Goal: Task Accomplishment & Management: Complete application form

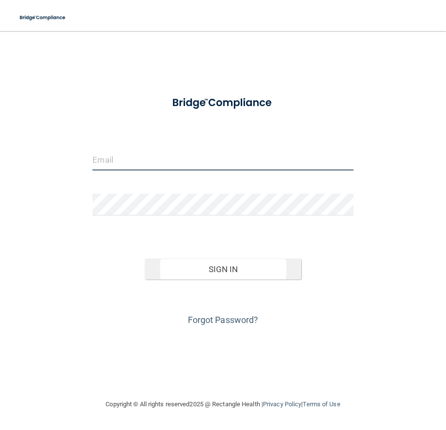
type input "[PERSON_NAME][EMAIL_ADDRESS][DOMAIN_NAME]"
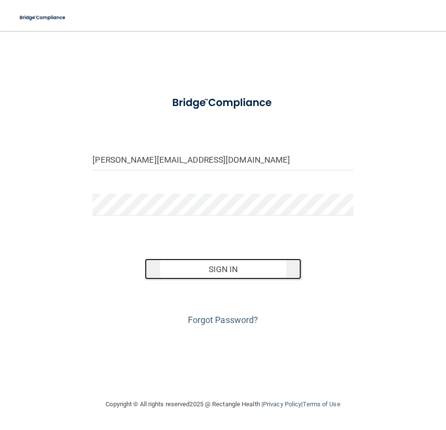
click at [186, 271] on button "Sign In" at bounding box center [223, 269] width 156 height 21
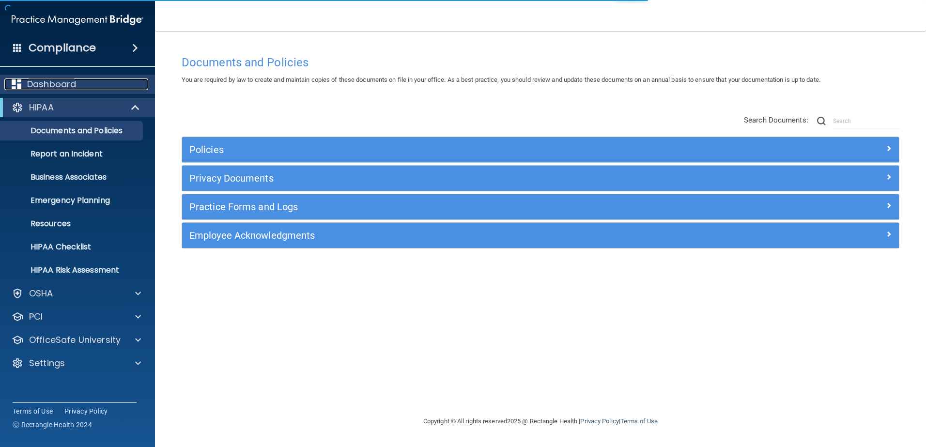
click at [58, 87] on p "Dashboard" at bounding box center [51, 84] width 49 height 12
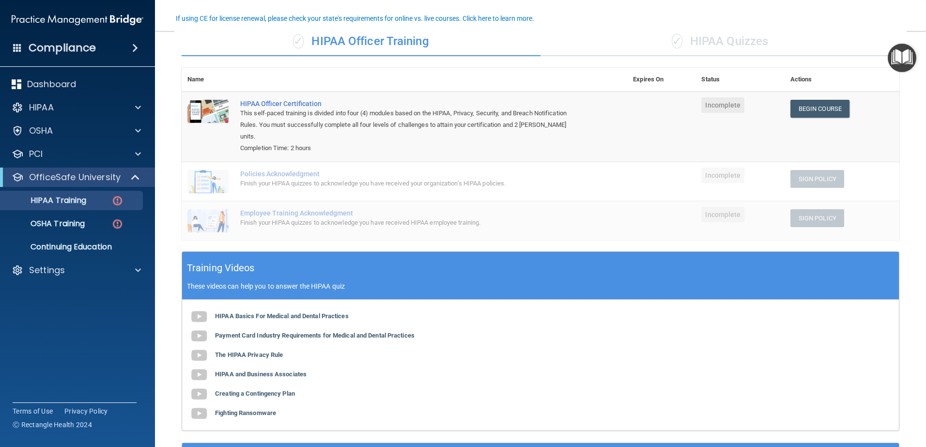
scroll to position [78, 0]
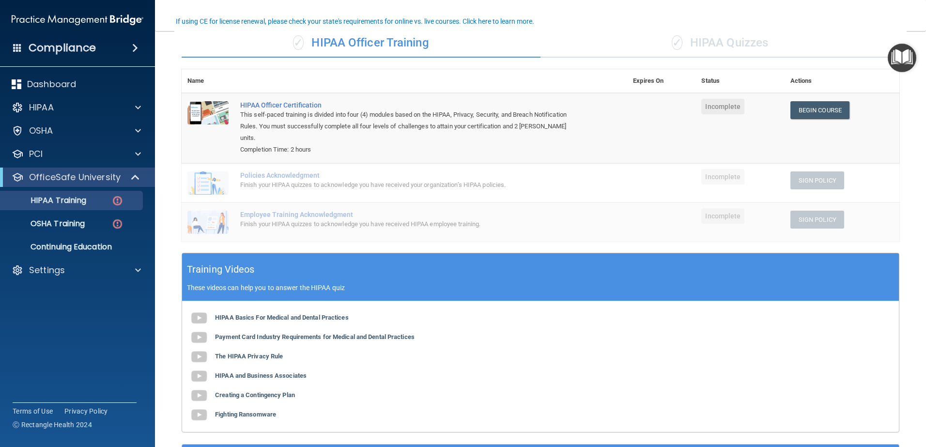
click at [275, 179] on div "Finish your HIPAA quizzes to acknowledge you have received your organization’s …" at bounding box center [409, 185] width 339 height 12
click at [80, 222] on p "OSHA Training" at bounding box center [45, 224] width 78 height 10
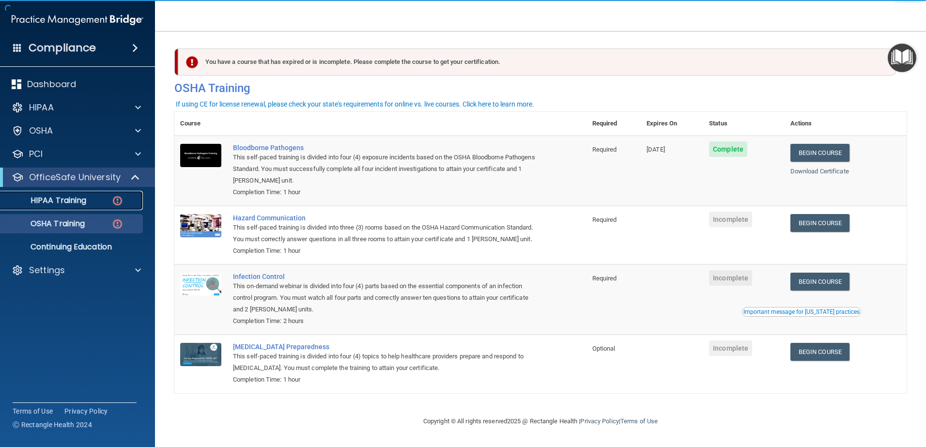
click at [82, 196] on p "HIPAA Training" at bounding box center [46, 201] width 80 height 10
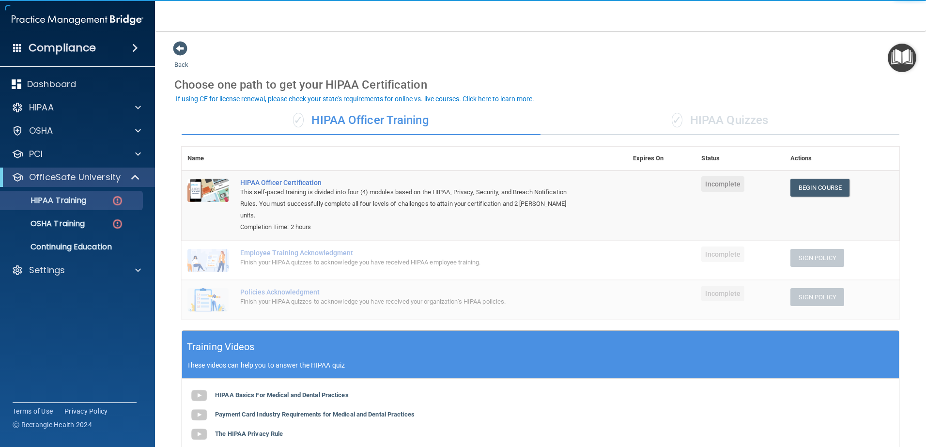
click at [688, 122] on div "✓ HIPAA Quizzes" at bounding box center [720, 120] width 359 height 29
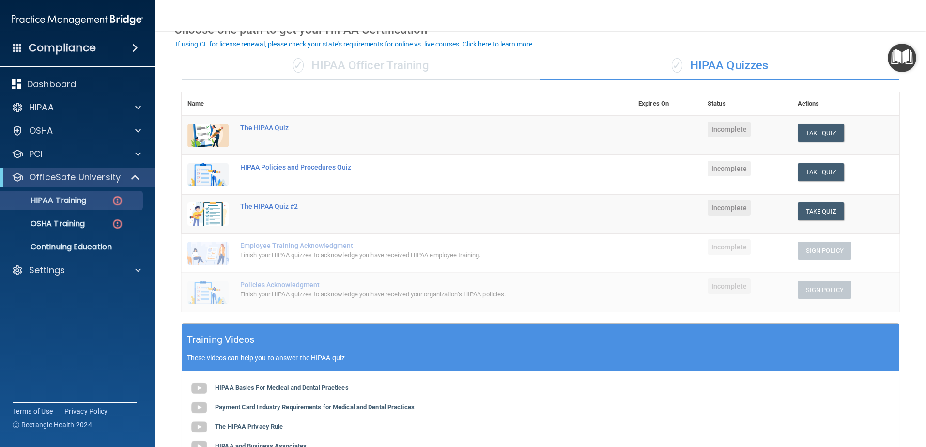
scroll to position [56, 0]
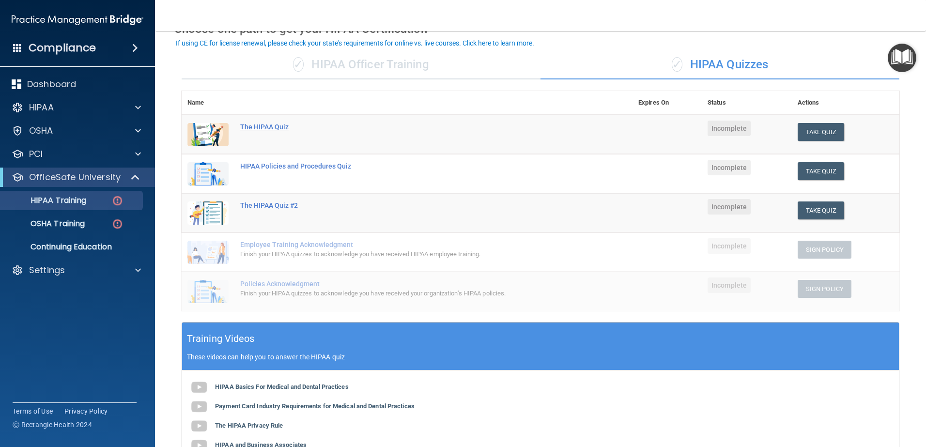
click at [261, 125] on div "The HIPAA Quiz" at bounding box center [412, 127] width 344 height 8
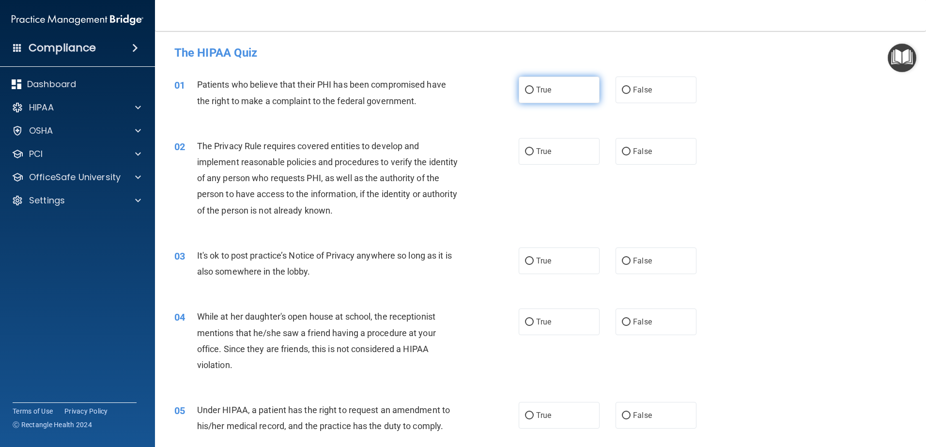
click at [525, 89] on input "True" at bounding box center [529, 90] width 9 height 7
radio input "true"
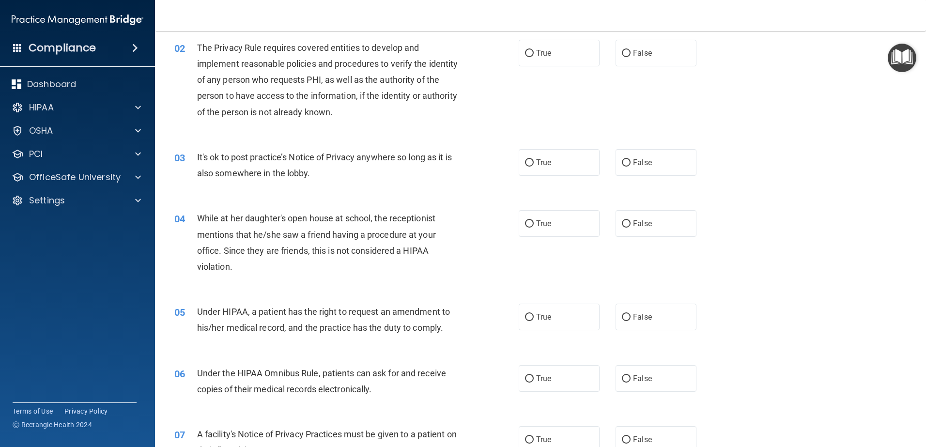
scroll to position [101, 0]
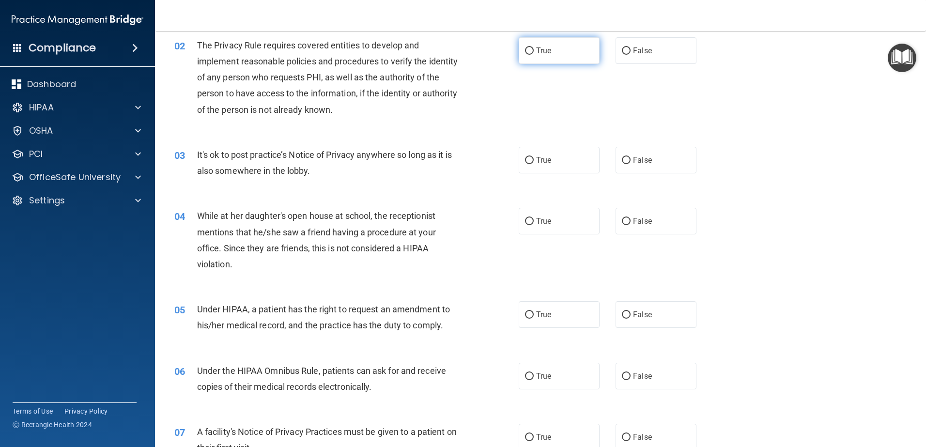
click at [525, 52] on input "True" at bounding box center [529, 50] width 9 height 7
radio input "true"
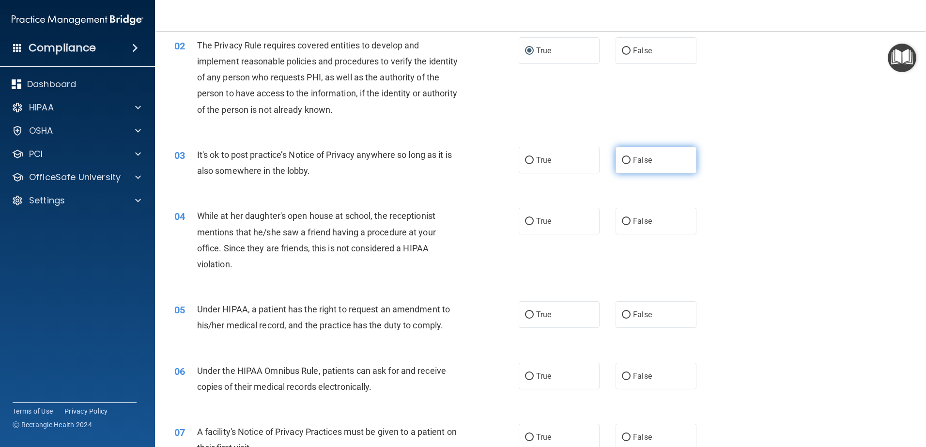
click at [627, 165] on label "False" at bounding box center [656, 160] width 81 height 27
click at [627, 164] on input "False" at bounding box center [626, 160] width 9 height 7
radio input "true"
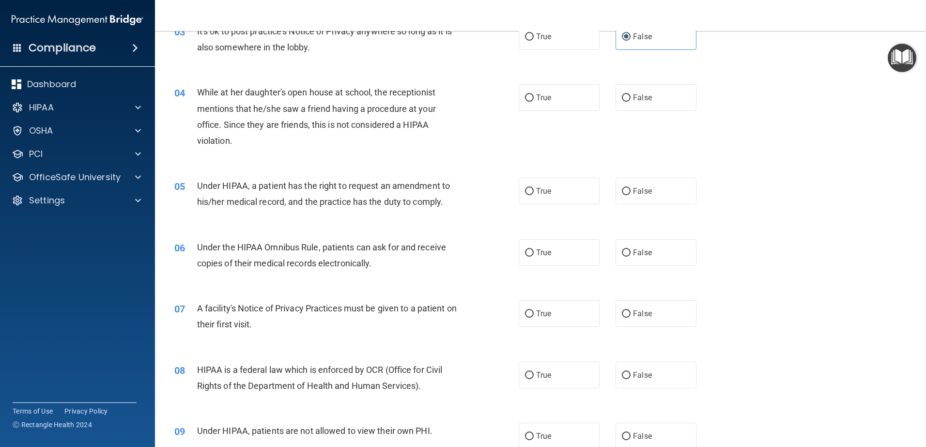
scroll to position [227, 0]
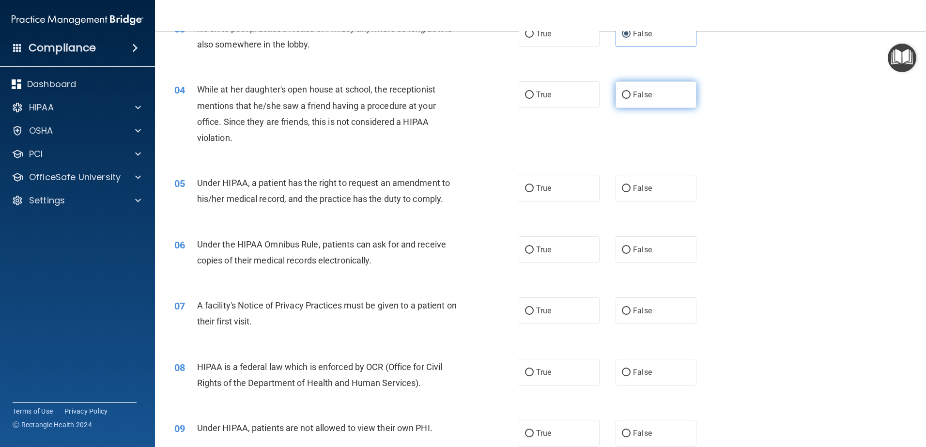
click at [622, 99] on input "False" at bounding box center [626, 95] width 9 height 7
radio input "true"
click at [564, 186] on label "True" at bounding box center [559, 188] width 81 height 27
click at [534, 186] on input "True" at bounding box center [529, 188] width 9 height 7
radio input "true"
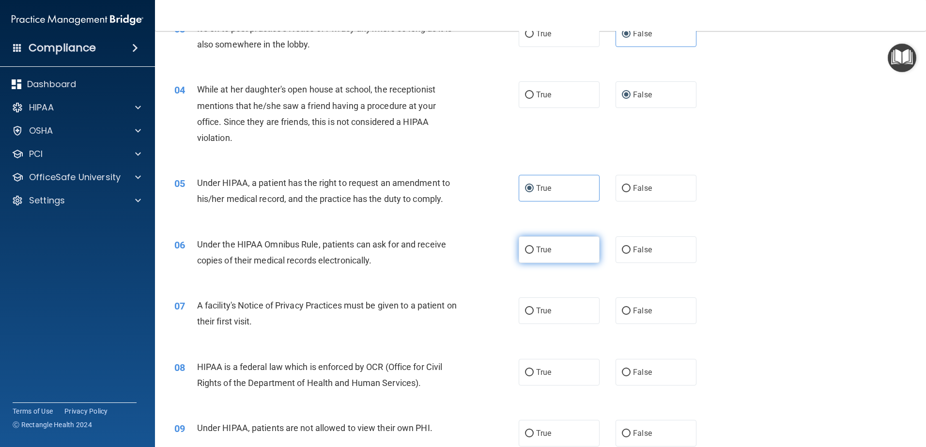
click at [560, 257] on label "True" at bounding box center [559, 249] width 81 height 27
click at [534, 254] on input "True" at bounding box center [529, 250] width 9 height 7
radio input "true"
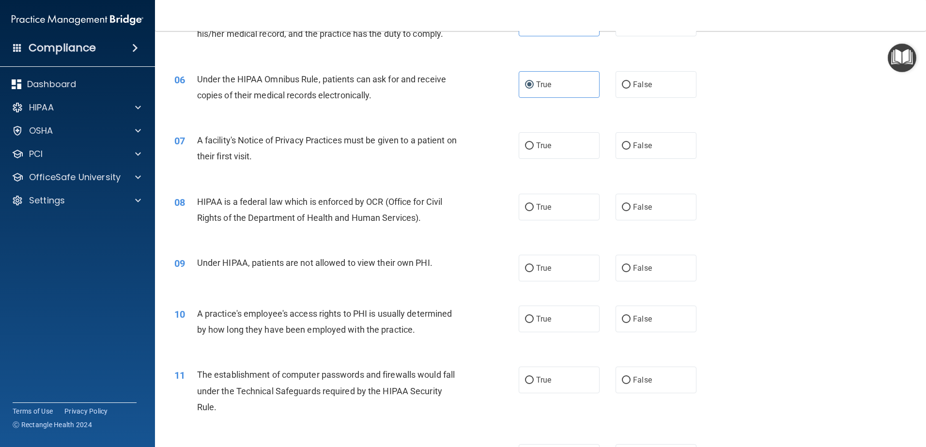
scroll to position [395, 0]
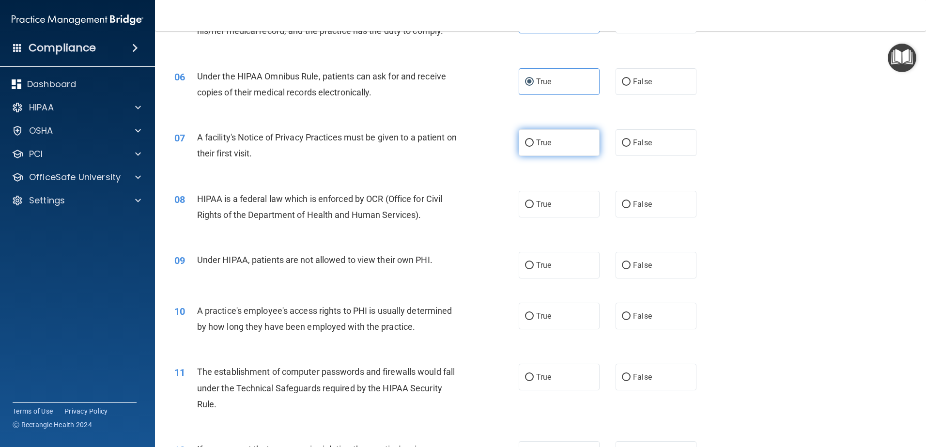
click at [553, 149] on label "True" at bounding box center [559, 142] width 81 height 27
click at [534, 147] on input "True" at bounding box center [529, 143] width 9 height 7
radio input "true"
click at [553, 206] on label "True" at bounding box center [559, 204] width 81 height 27
click at [534, 206] on input "True" at bounding box center [529, 204] width 9 height 7
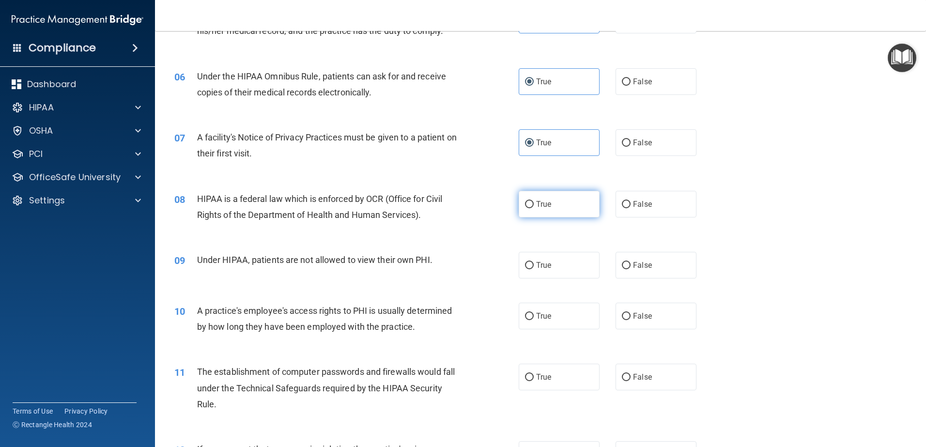
radio input "true"
click at [671, 270] on label "False" at bounding box center [656, 265] width 81 height 27
click at [631, 269] on input "False" at bounding box center [626, 265] width 9 height 7
radio input "true"
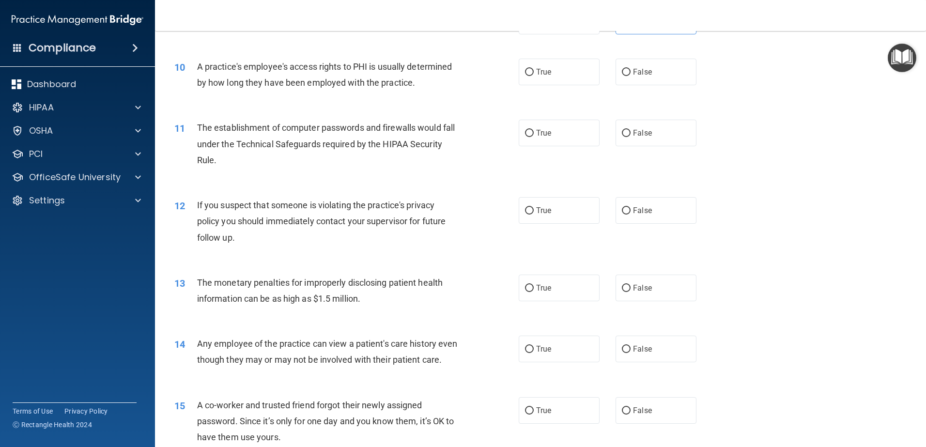
scroll to position [651, 0]
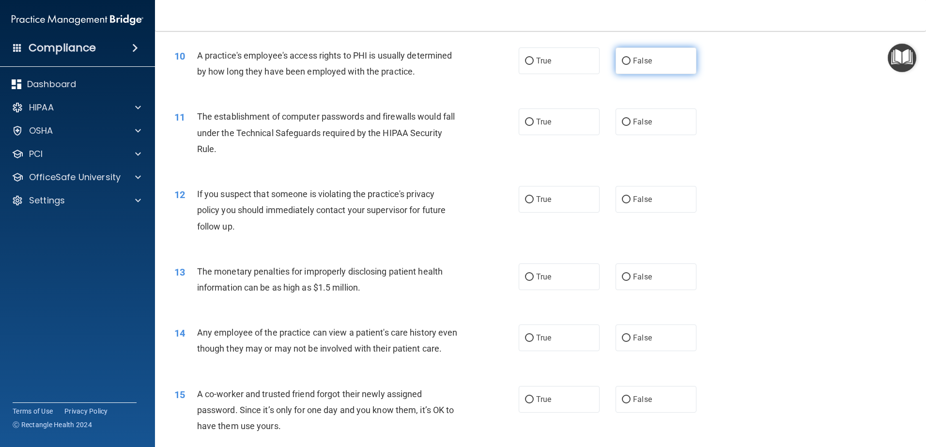
click at [640, 66] on label "False" at bounding box center [656, 60] width 81 height 27
click at [631, 65] on input "False" at bounding box center [626, 61] width 9 height 7
radio input "true"
click at [549, 133] on label "True" at bounding box center [559, 122] width 81 height 27
click at [534, 126] on input "True" at bounding box center [529, 122] width 9 height 7
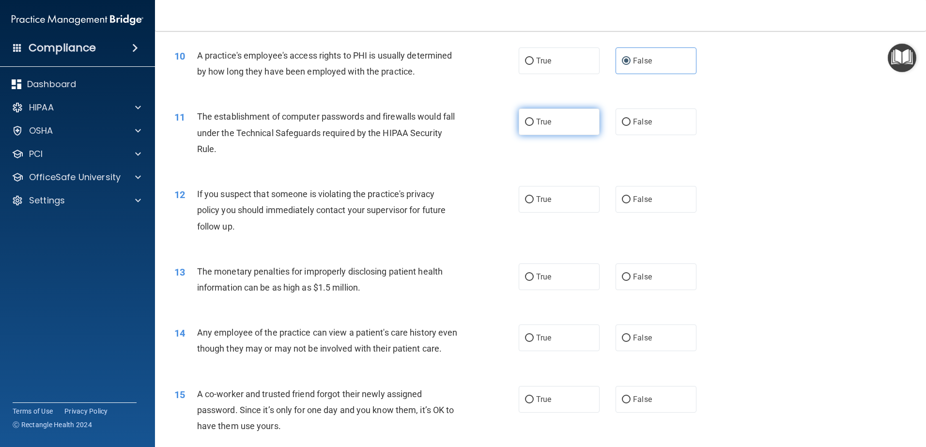
radio input "true"
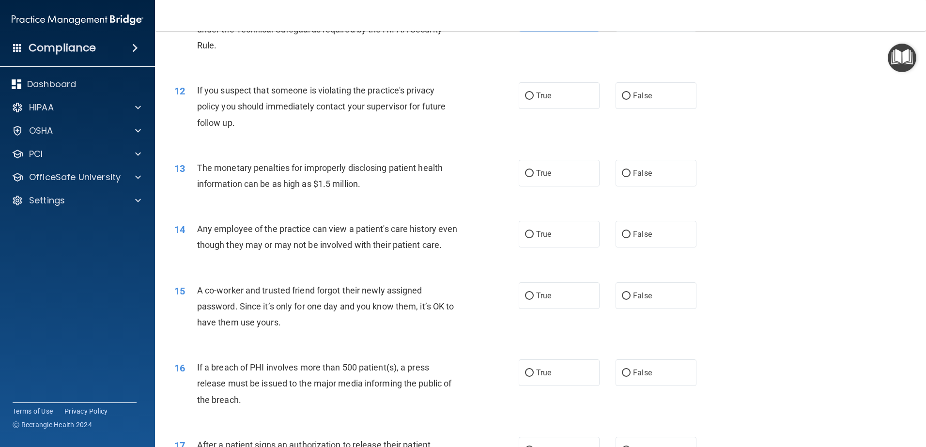
scroll to position [757, 0]
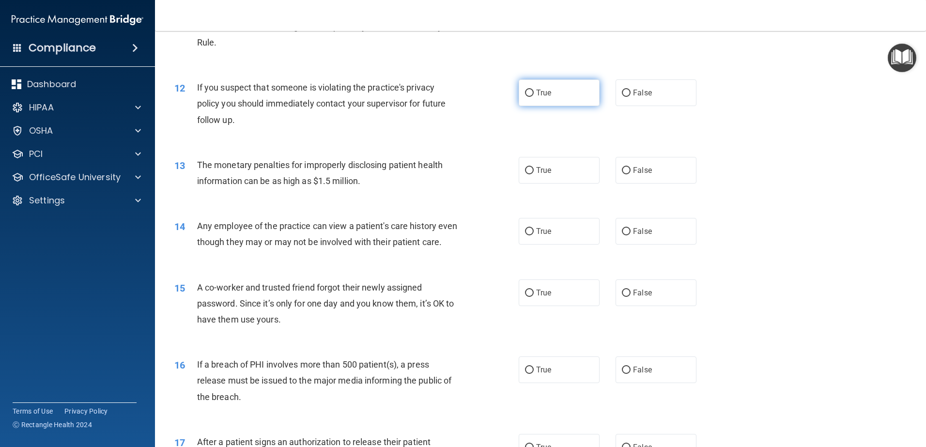
click at [535, 101] on label "True" at bounding box center [559, 92] width 81 height 27
click at [534, 97] on input "True" at bounding box center [529, 93] width 9 height 7
radio input "true"
click at [545, 176] on label "True" at bounding box center [559, 170] width 81 height 27
click at [534, 174] on input "True" at bounding box center [529, 170] width 9 height 7
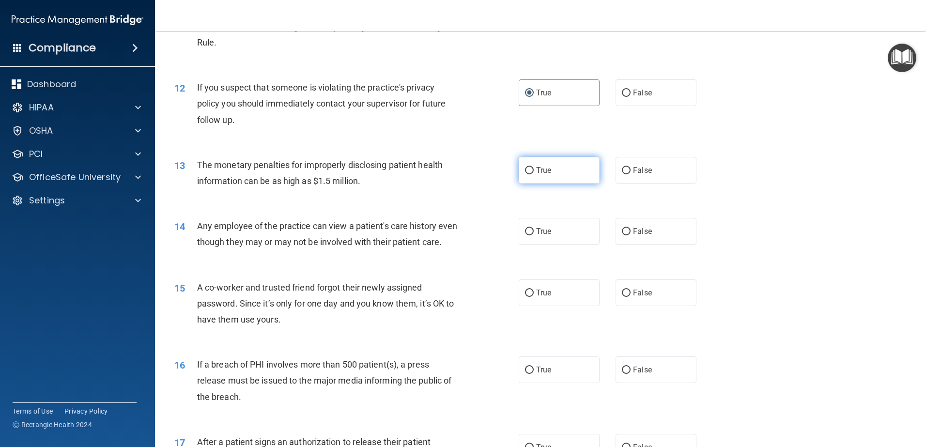
radio input "true"
click at [557, 237] on label "True" at bounding box center [559, 231] width 81 height 27
click at [534, 235] on input "True" at bounding box center [529, 231] width 9 height 7
radio input "true"
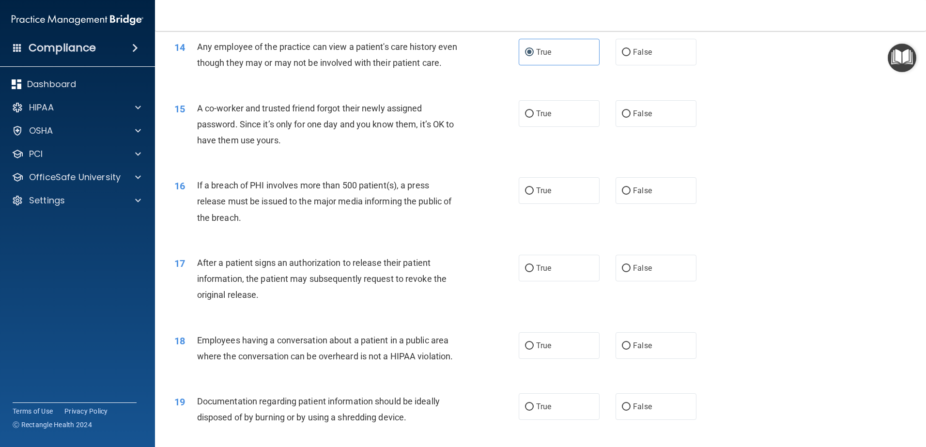
scroll to position [942, 0]
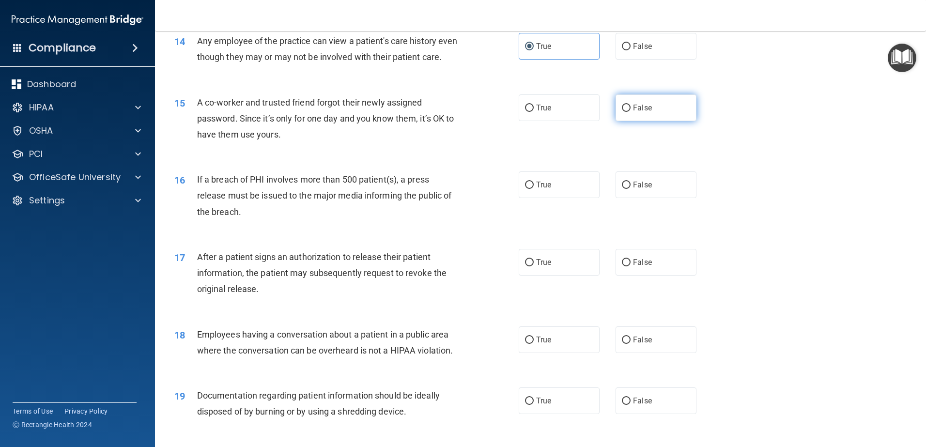
click at [640, 121] on label "False" at bounding box center [656, 107] width 81 height 27
click at [631, 112] on input "False" at bounding box center [626, 108] width 9 height 7
radio input "true"
click at [540, 189] on span "True" at bounding box center [543, 184] width 15 height 9
click at [534, 189] on input "True" at bounding box center [529, 185] width 9 height 7
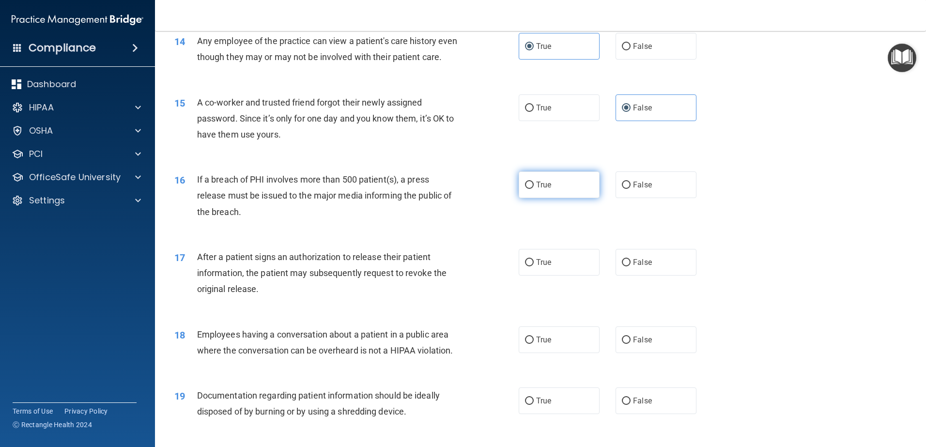
radio input "true"
click at [536, 267] on span "True" at bounding box center [543, 262] width 15 height 9
click at [534, 266] on input "True" at bounding box center [529, 262] width 9 height 7
radio input "true"
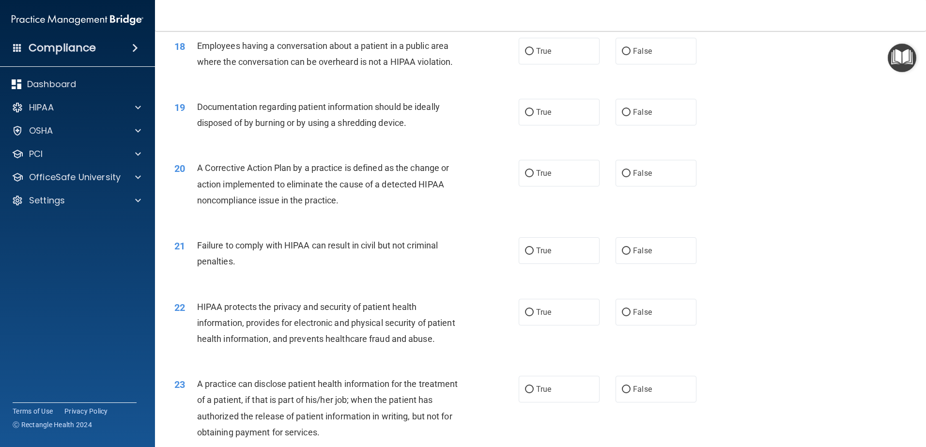
scroll to position [1234, 0]
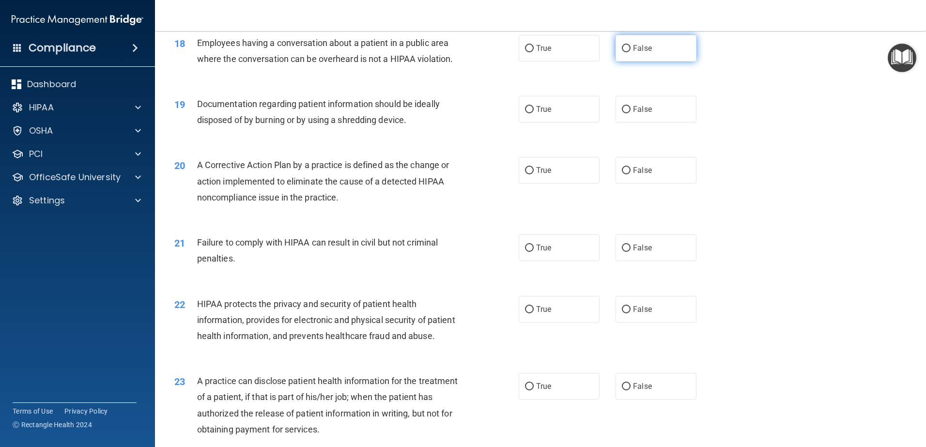
click at [623, 62] on label "False" at bounding box center [656, 48] width 81 height 27
click at [623, 52] on input "False" at bounding box center [626, 48] width 9 height 7
radio input "true"
click at [547, 114] on span "True" at bounding box center [543, 109] width 15 height 9
click at [534, 113] on input "True" at bounding box center [529, 109] width 9 height 7
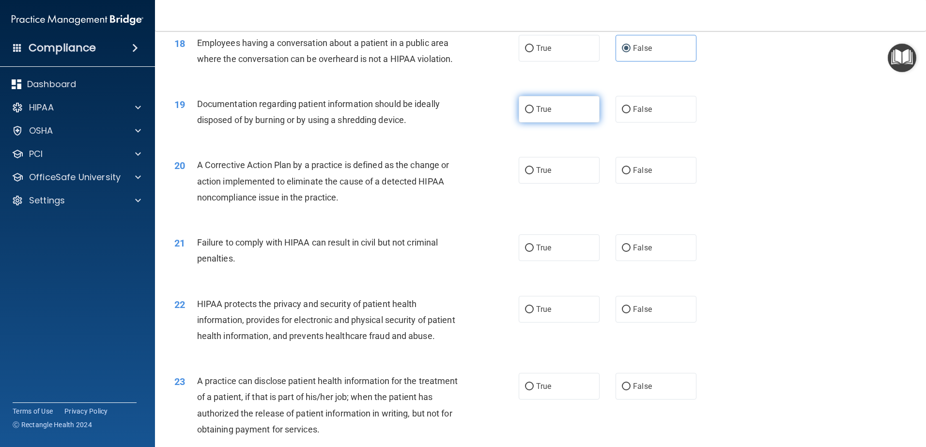
radio input "true"
click at [560, 184] on label "True" at bounding box center [559, 170] width 81 height 27
click at [534, 174] on input "True" at bounding box center [529, 170] width 9 height 7
radio input "true"
click at [640, 252] on span "False" at bounding box center [642, 247] width 19 height 9
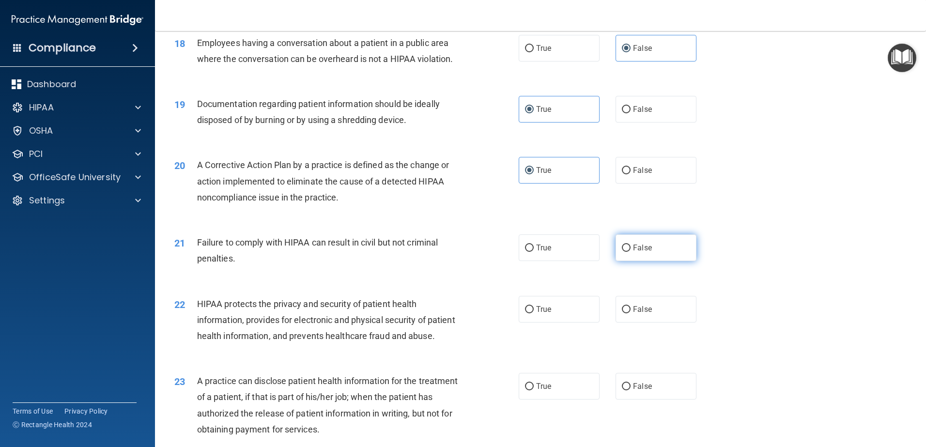
click at [631, 252] on input "False" at bounding box center [626, 248] width 9 height 7
radio input "true"
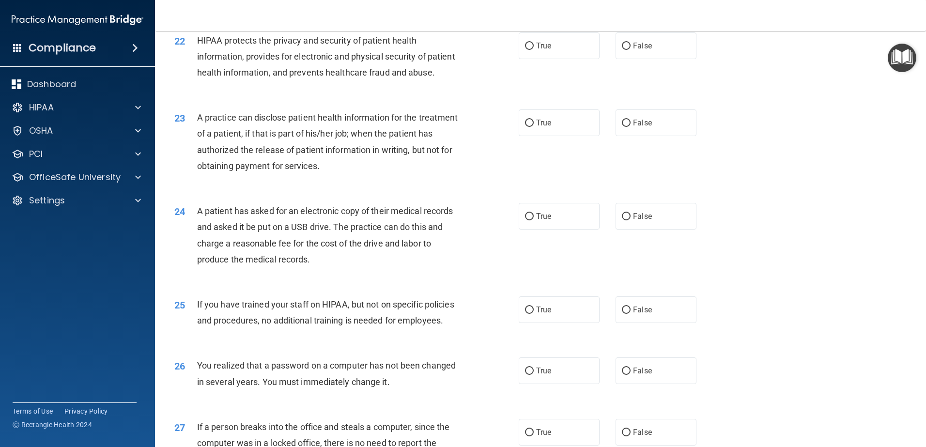
scroll to position [1500, 0]
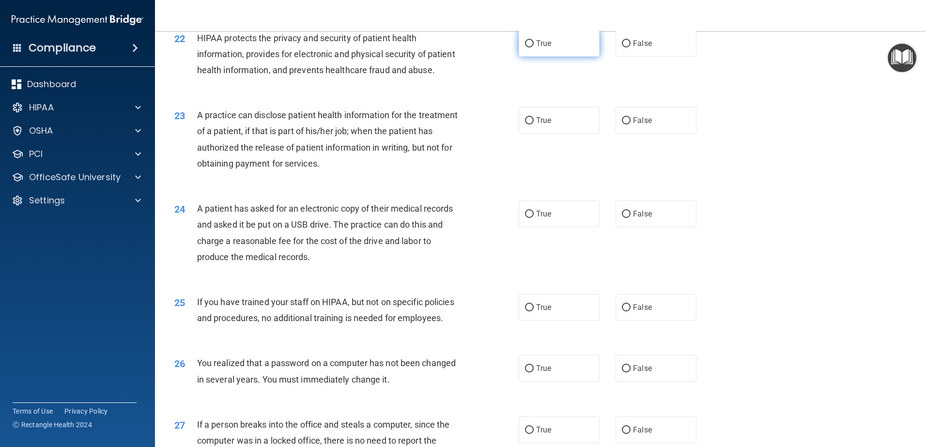
click at [569, 57] on label "True" at bounding box center [559, 43] width 81 height 27
click at [534, 47] on input "True" at bounding box center [529, 43] width 9 height 7
radio input "true"
click at [533, 134] on label "True" at bounding box center [559, 120] width 81 height 27
click at [533, 125] on input "True" at bounding box center [529, 120] width 9 height 7
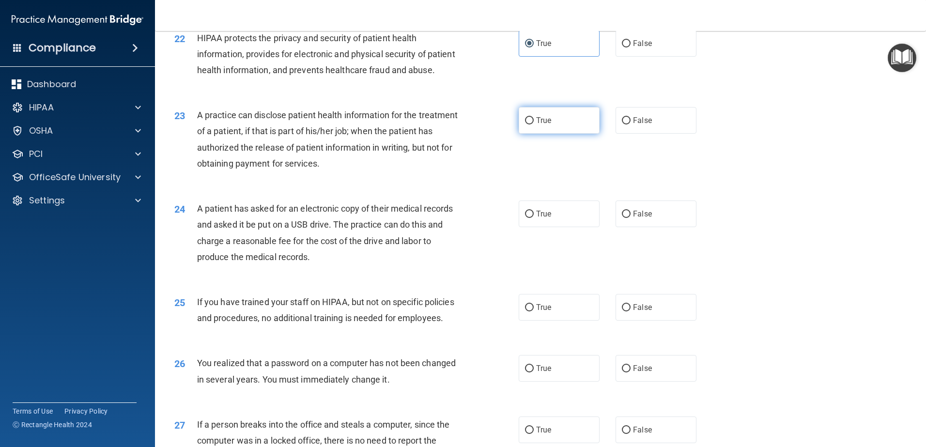
radio input "true"
click at [643, 227] on label "False" at bounding box center [656, 214] width 81 height 27
click at [631, 218] on input "False" at bounding box center [626, 214] width 9 height 7
radio input "true"
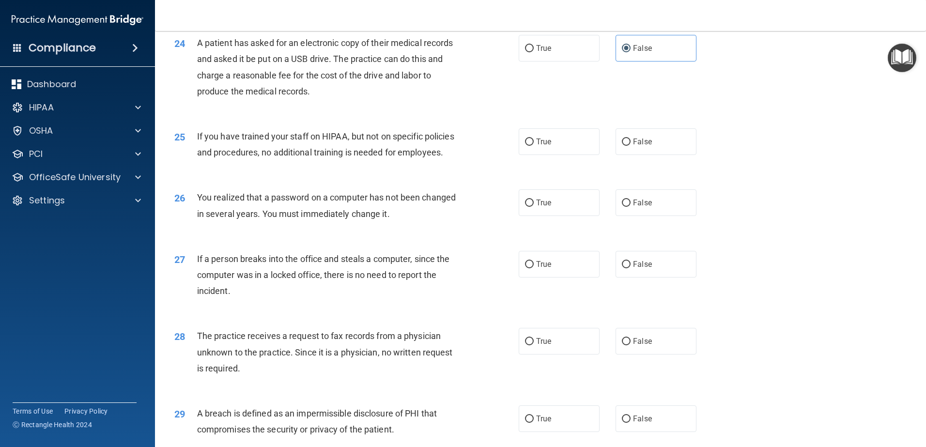
scroll to position [1669, 0]
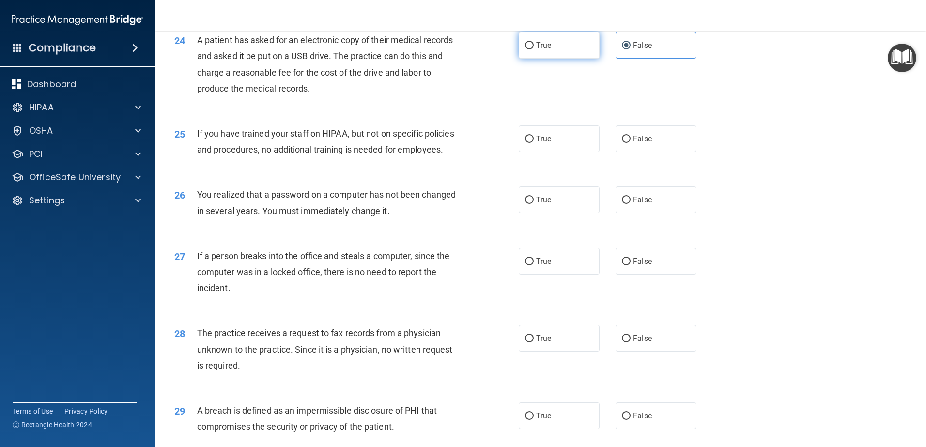
click at [529, 49] on input "True" at bounding box center [529, 45] width 9 height 7
radio input "true"
radio input "false"
click at [655, 152] on label "False" at bounding box center [656, 138] width 81 height 27
click at [631, 143] on input "False" at bounding box center [626, 139] width 9 height 7
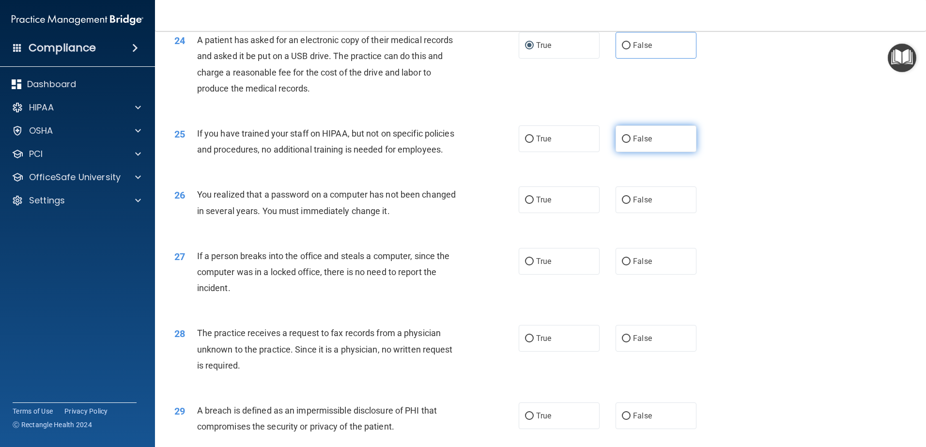
radio input "true"
click at [553, 213] on label "True" at bounding box center [559, 200] width 81 height 27
click at [534, 204] on input "True" at bounding box center [529, 200] width 9 height 7
radio input "true"
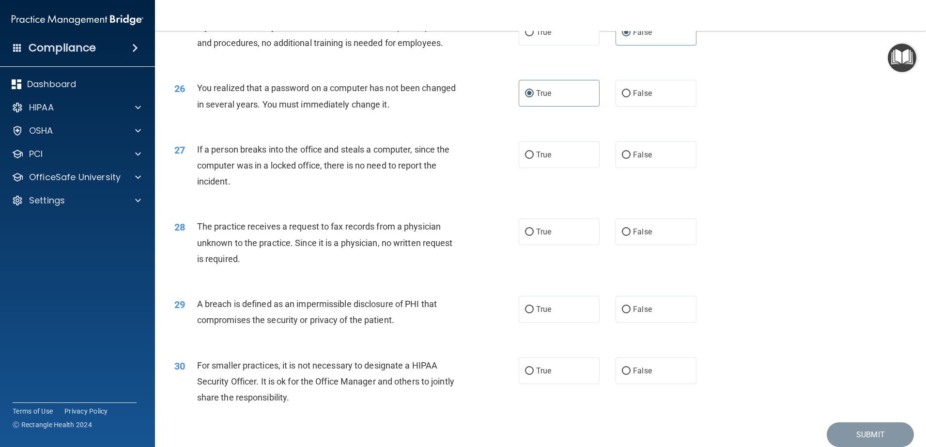
scroll to position [1862, 0]
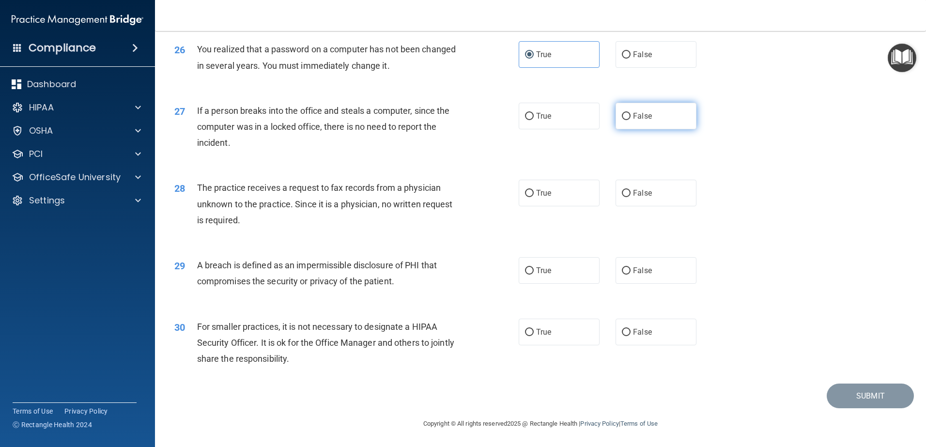
click at [645, 118] on span "False" at bounding box center [642, 115] width 19 height 9
click at [631, 118] on input "False" at bounding box center [626, 116] width 9 height 7
radio input "true"
click at [633, 200] on label "False" at bounding box center [656, 193] width 81 height 27
click at [631, 197] on input "False" at bounding box center [626, 193] width 9 height 7
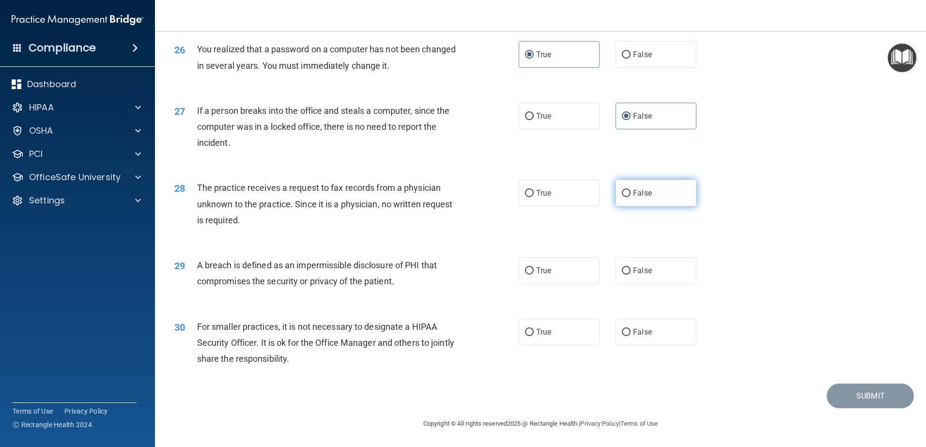
radio input "true"
click at [565, 279] on label "True" at bounding box center [559, 270] width 81 height 27
click at [534, 275] on input "True" at bounding box center [529, 270] width 9 height 7
radio input "true"
click at [624, 329] on input "False" at bounding box center [626, 332] width 9 height 7
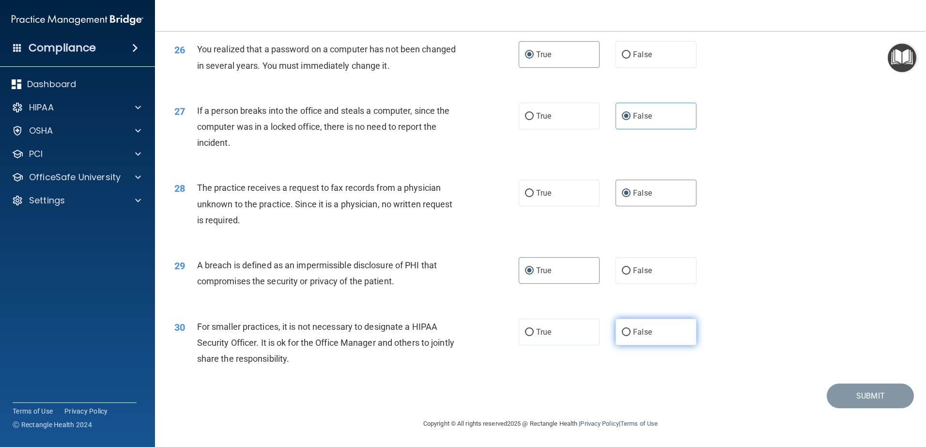
radio input "true"
click at [871, 396] on button "Submit" at bounding box center [870, 396] width 87 height 25
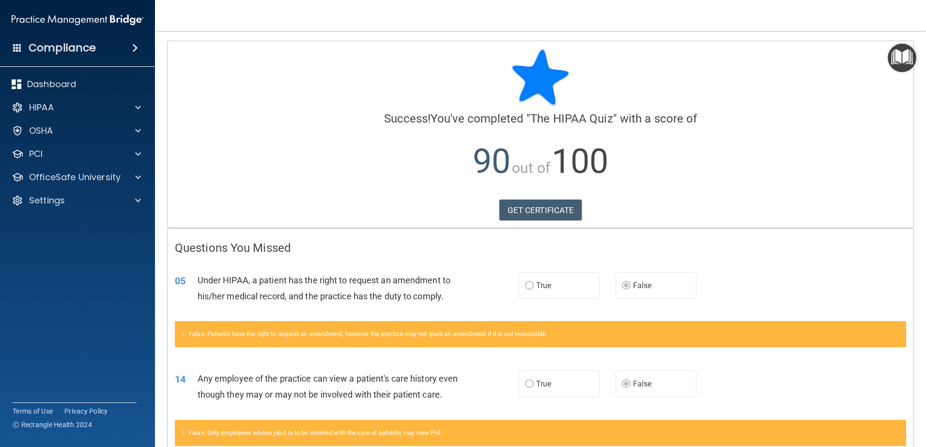
drag, startPoint x: 918, startPoint y: 136, endPoint x: 905, endPoint y: 185, distance: 50.5
click at [905, 185] on main "Calculating your score.... Success! You've completed " The HIPAA Quiz " with a …" at bounding box center [540, 239] width 771 height 416
click at [567, 214] on link "GET CERTIFICATE" at bounding box center [540, 210] width 83 height 21
click at [57, 173] on p "OfficeSafe University" at bounding box center [75, 178] width 92 height 12
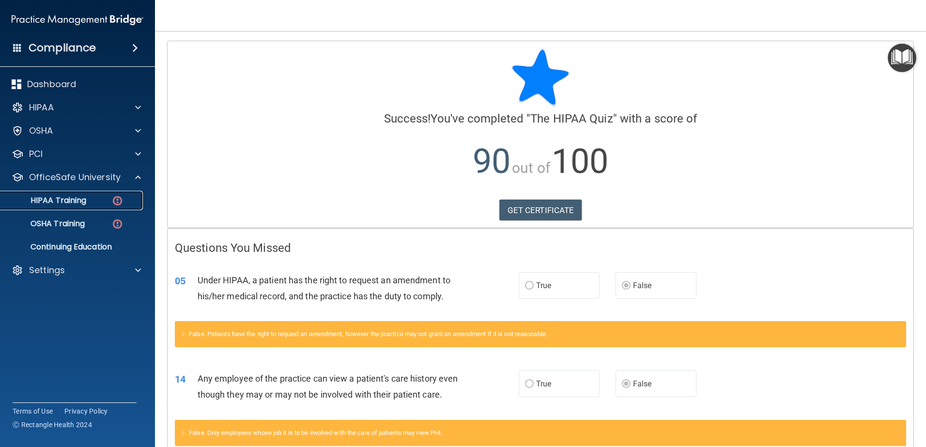
click at [64, 198] on p "HIPAA Training" at bounding box center [46, 201] width 80 height 10
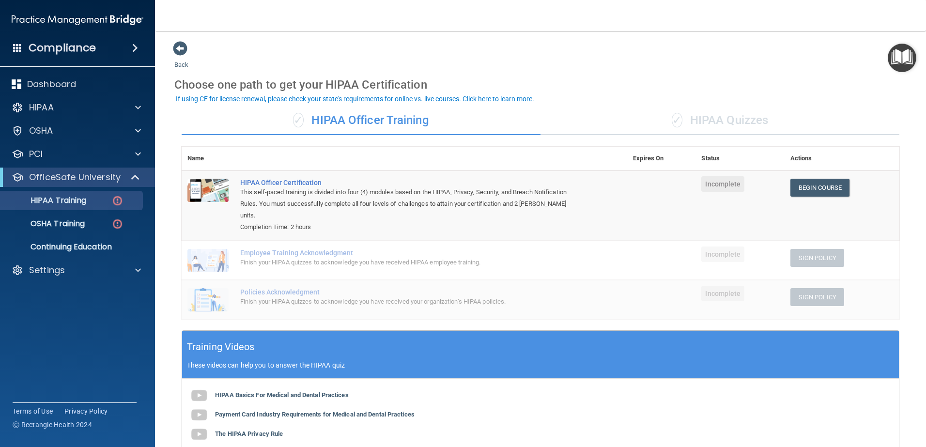
click at [689, 119] on div "✓ HIPAA Quizzes" at bounding box center [720, 120] width 359 height 29
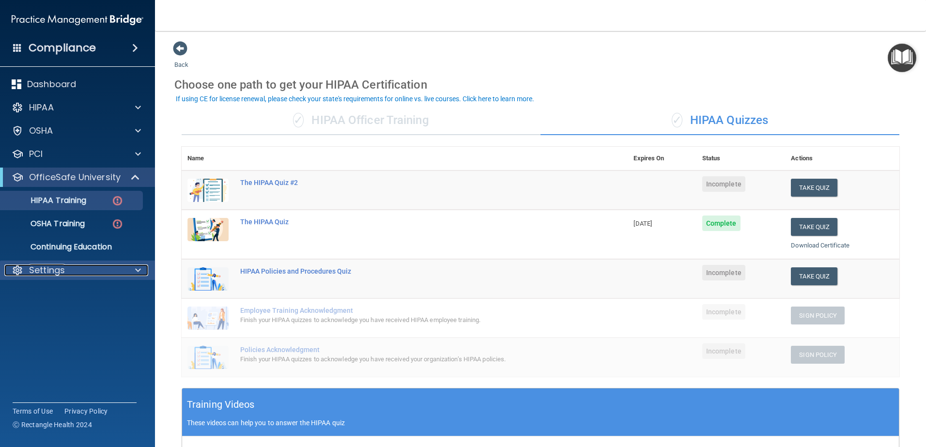
click at [110, 276] on div "Settings" at bounding box center [64, 271] width 120 height 12
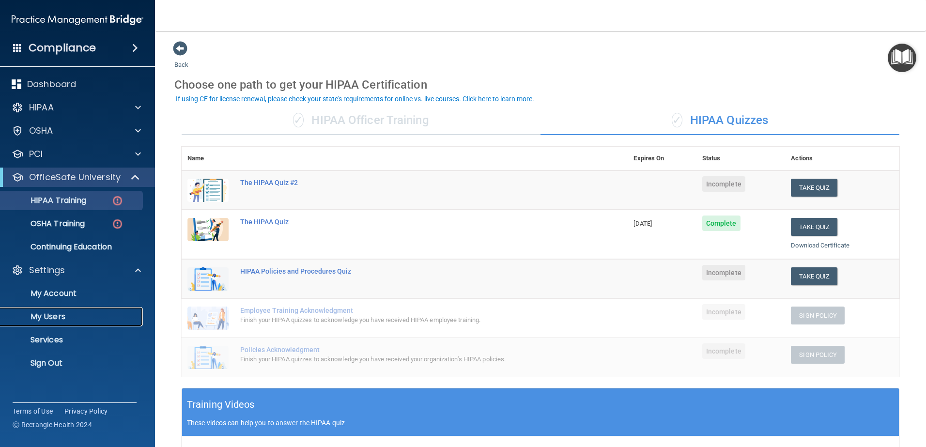
click at [59, 319] on p "My Users" at bounding box center [72, 317] width 132 height 10
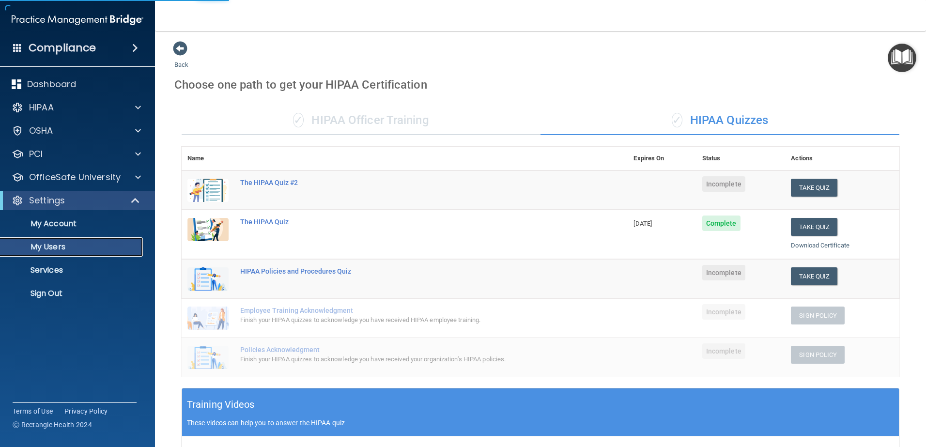
select select "20"
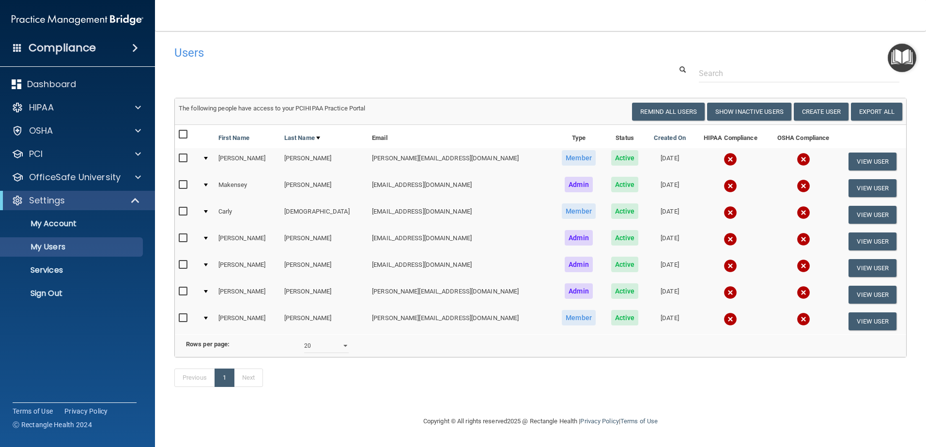
click at [562, 161] on span "Member" at bounding box center [579, 158] width 34 height 16
click at [724, 158] on img at bounding box center [731, 160] width 14 height 14
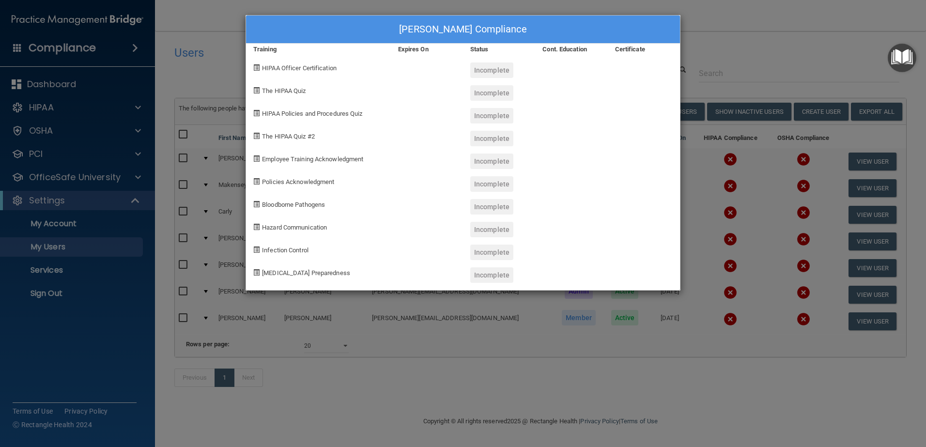
click at [746, 46] on div "Jacquline Blount's Compliance Training Expires On Status Cont. Education Certif…" at bounding box center [463, 223] width 926 height 447
